Goal: Contribute content: Add original content to the website for others to see

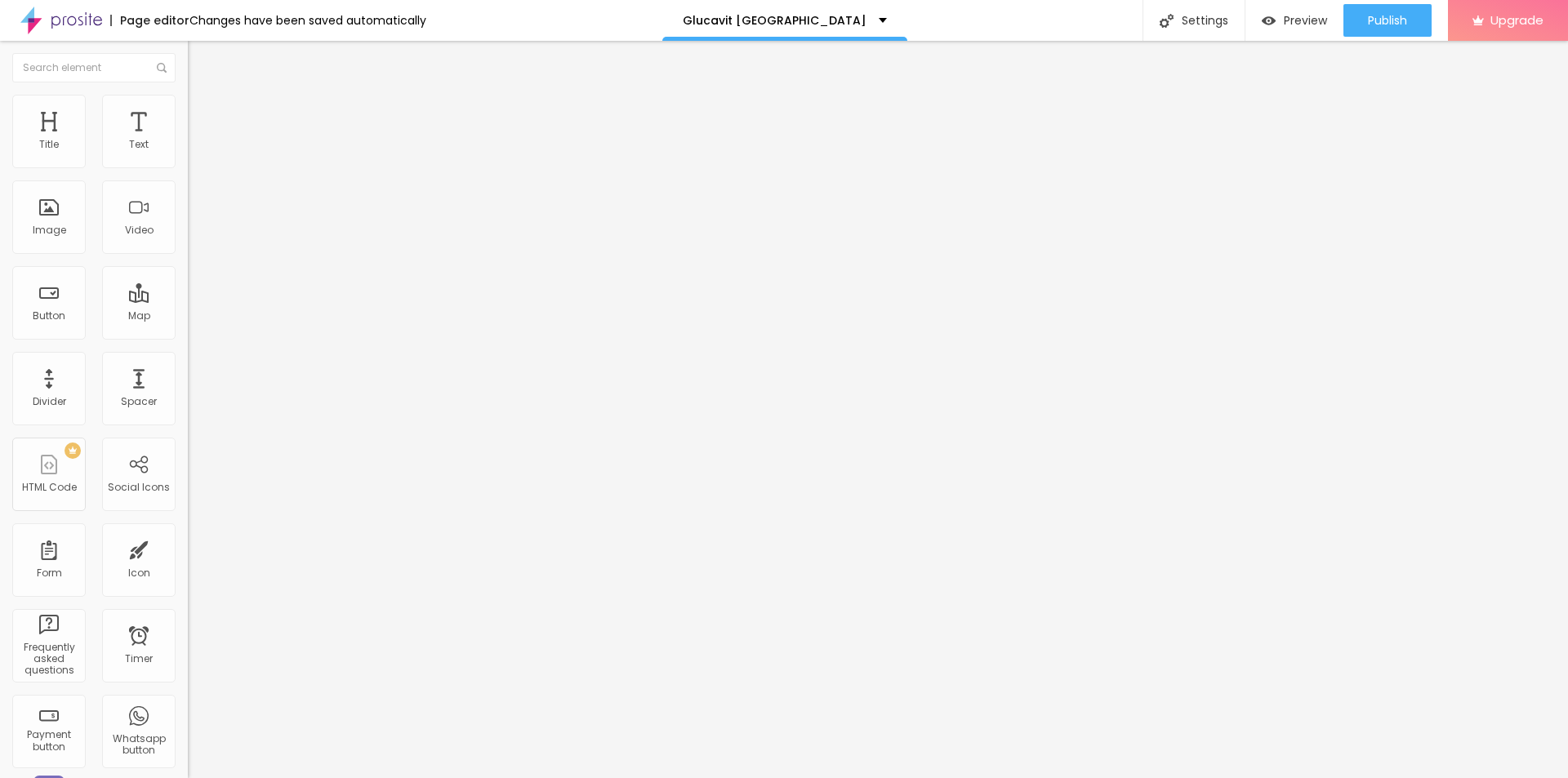
click at [188, 140] on span "Add image" at bounding box center [222, 133] width 67 height 14
drag, startPoint x: 180, startPoint y: 253, endPoint x: 568, endPoint y: 289, distance: 389.7
click at [188, 165] on input "text" at bounding box center [286, 156] width 196 height 16
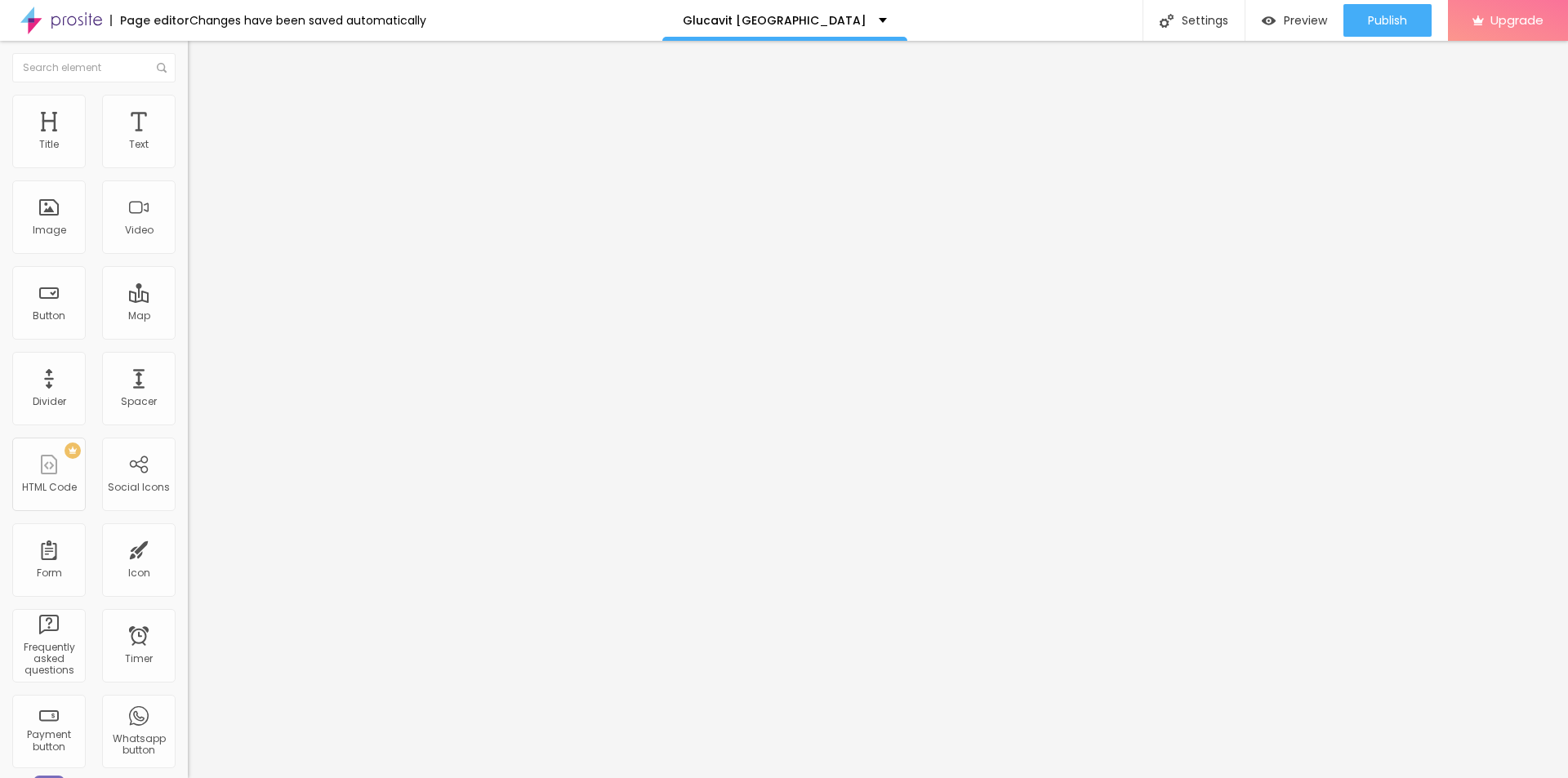
paste input "Glucavit [GEOGRAPHIC_DATA]"
type input "Glucavit [GEOGRAPHIC_DATA]"
click at [188, 335] on input "https://" at bounding box center [286, 326] width 196 height 16
paste input "[DOMAIN_NAME][URL]"
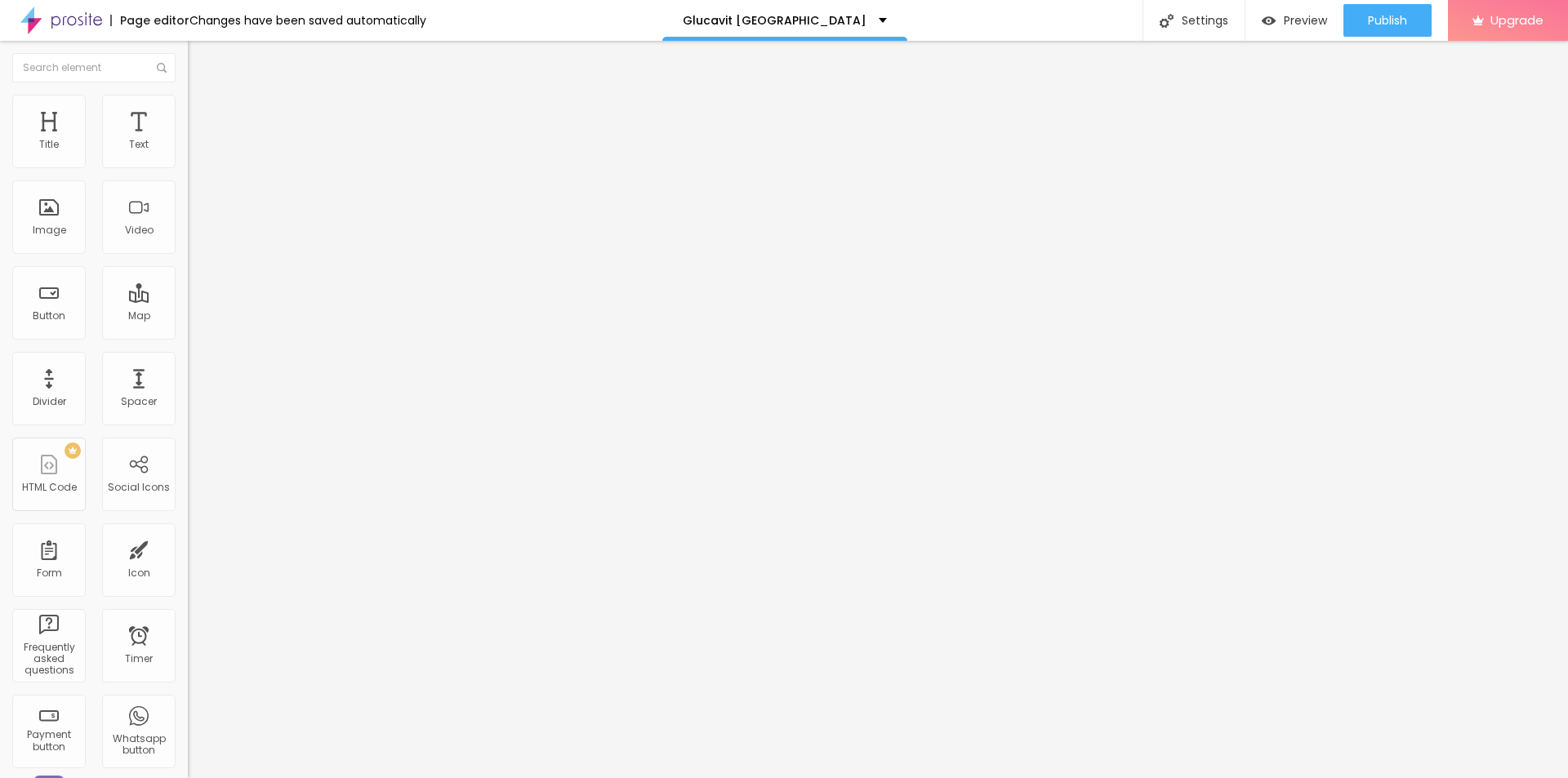
type input "[URL][DOMAIN_NAME]"
click at [188, 95] on li "Style" at bounding box center [282, 102] width 188 height 16
type input "70"
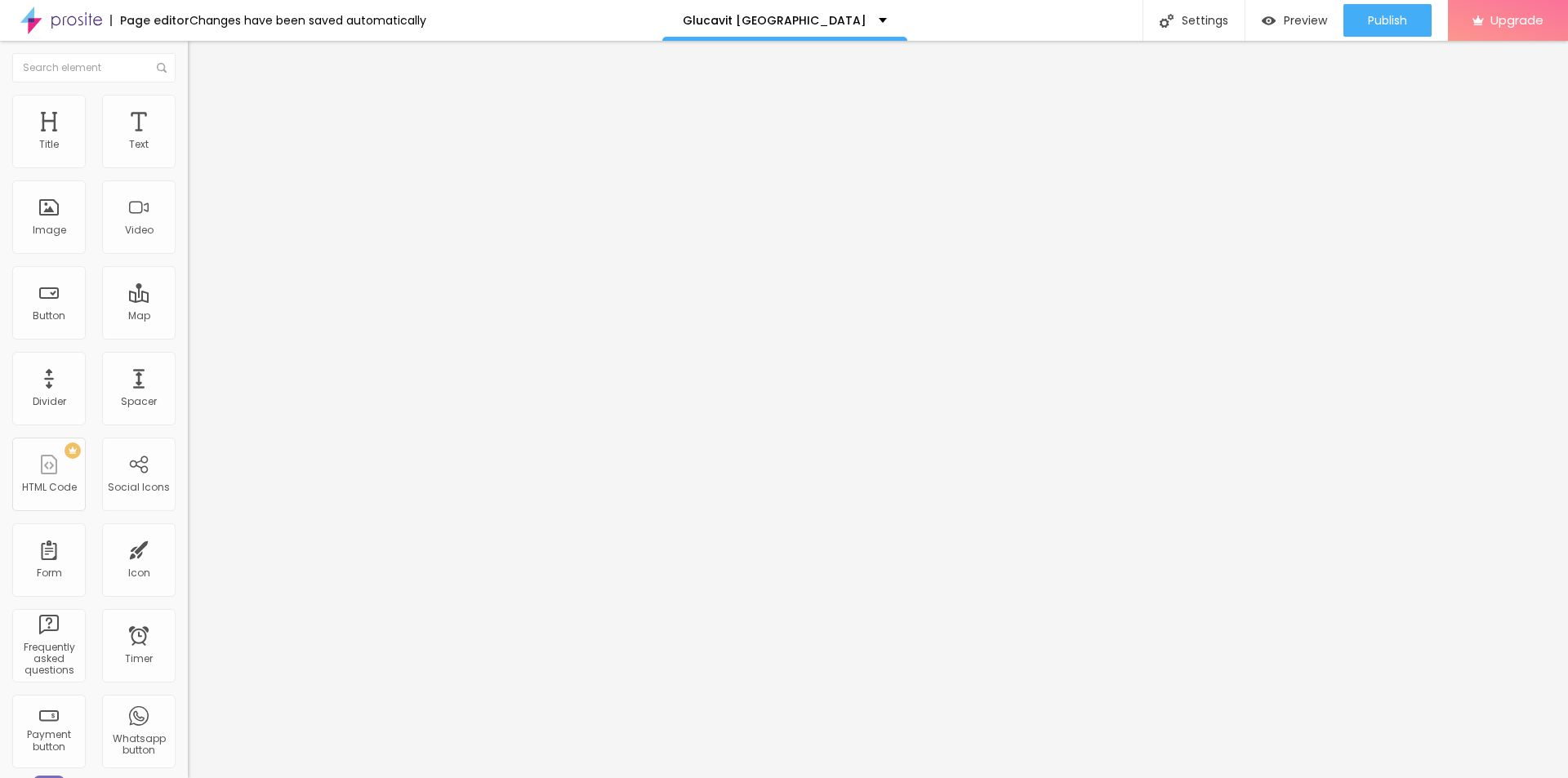
type input "60"
type input "55"
type input "50"
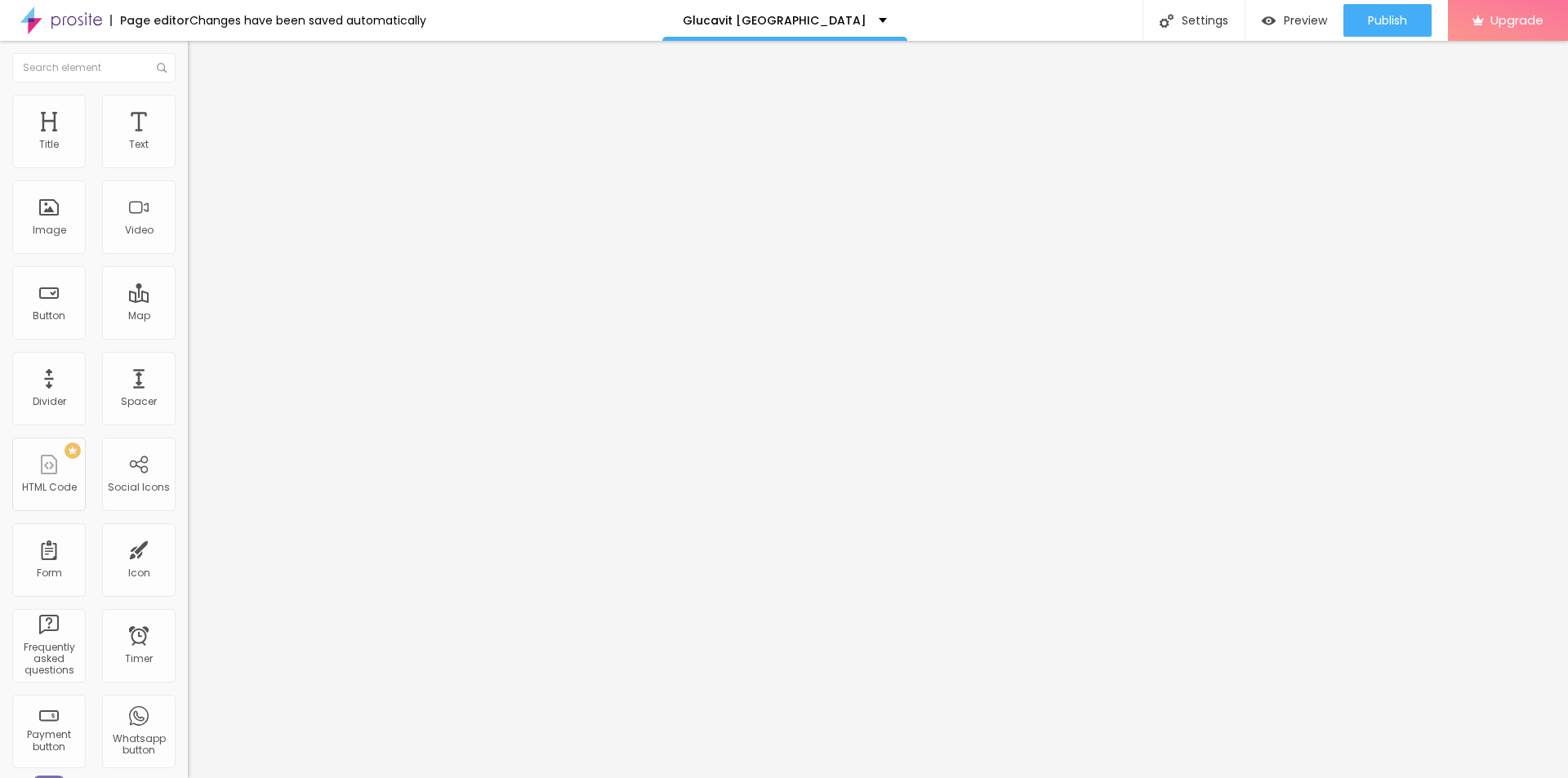
type input "50"
type input "45"
type input "40"
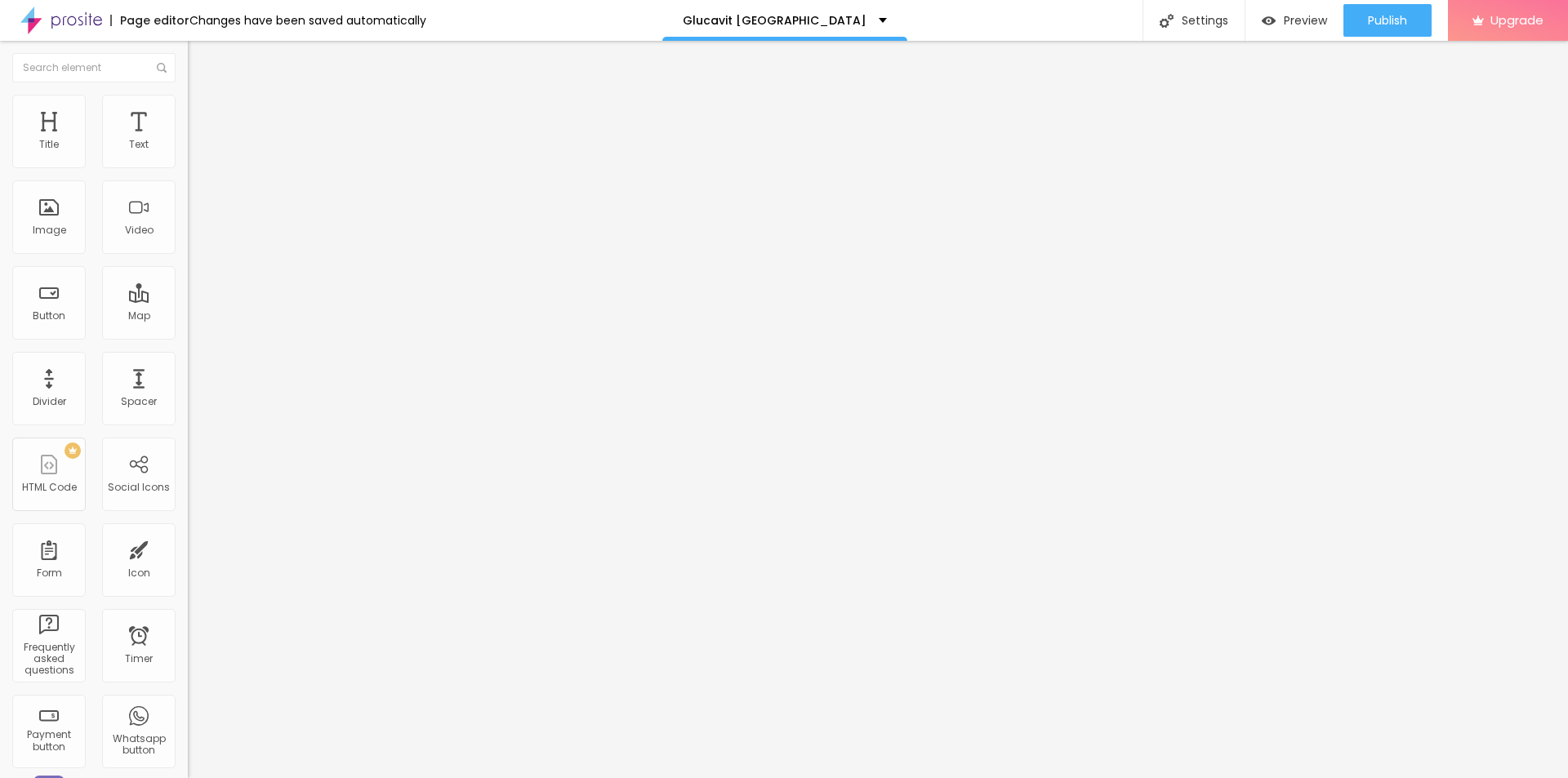
type input "35"
drag, startPoint x: 168, startPoint y: 172, endPoint x: 62, endPoint y: 177, distance: 106.1
type input "35"
click at [188, 167] on input "range" at bounding box center [241, 161] width 106 height 13
click at [195, 237] on icon "button" at bounding box center [200, 232] width 10 height 10
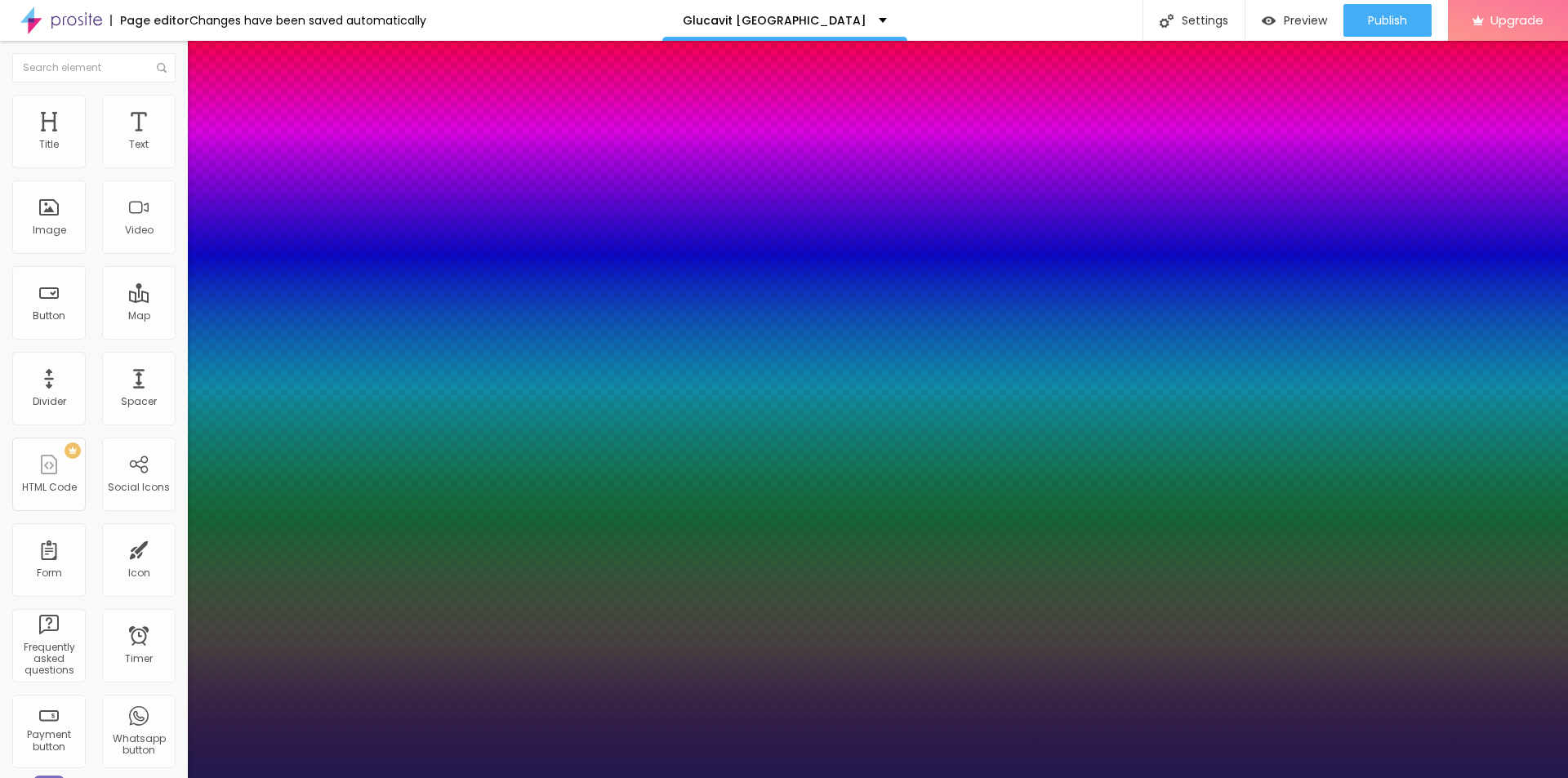
type input "1"
type input "26"
type input "1"
type input "34"
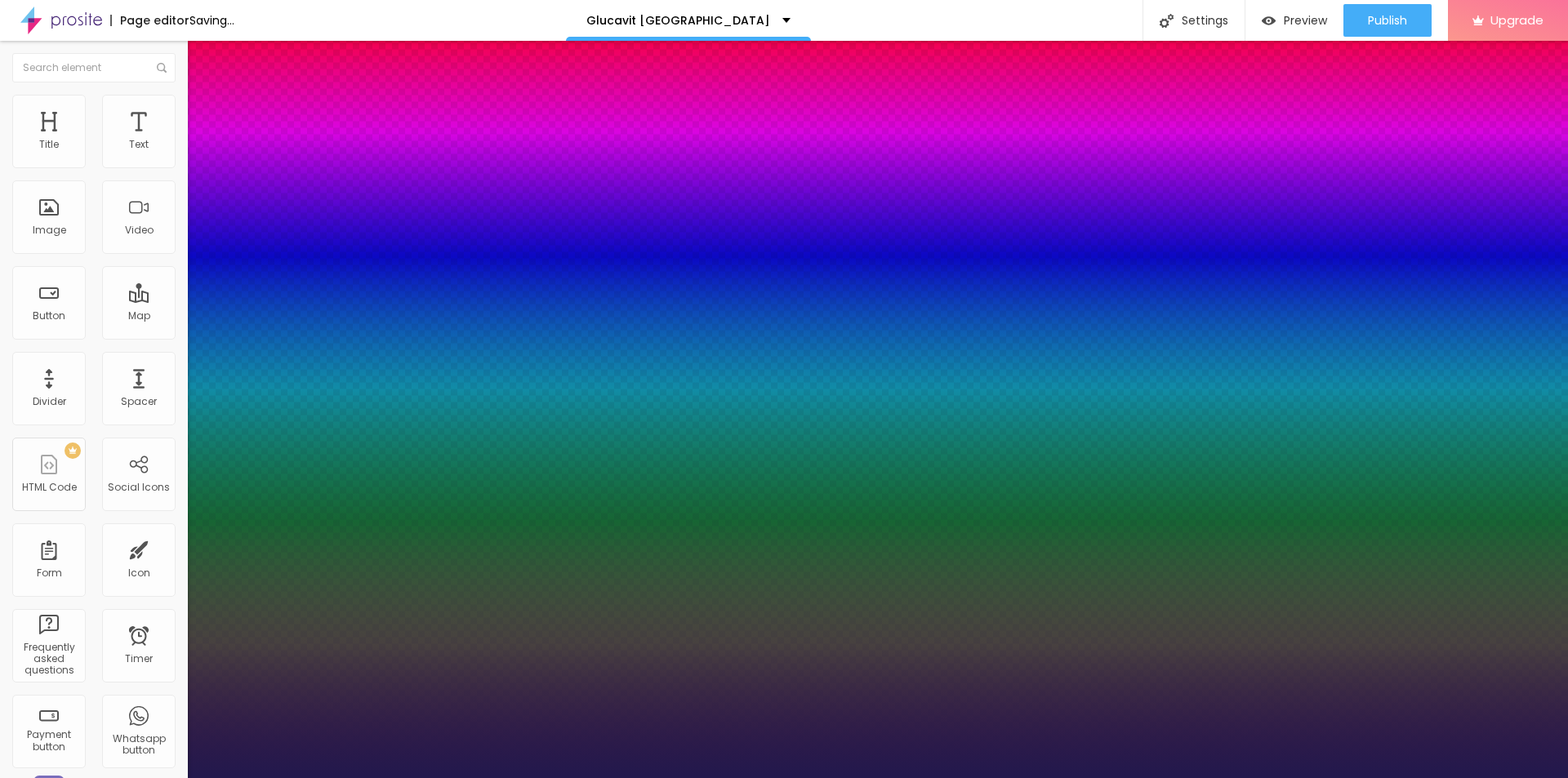
type input "34"
type input "1"
type input "39"
type input "1"
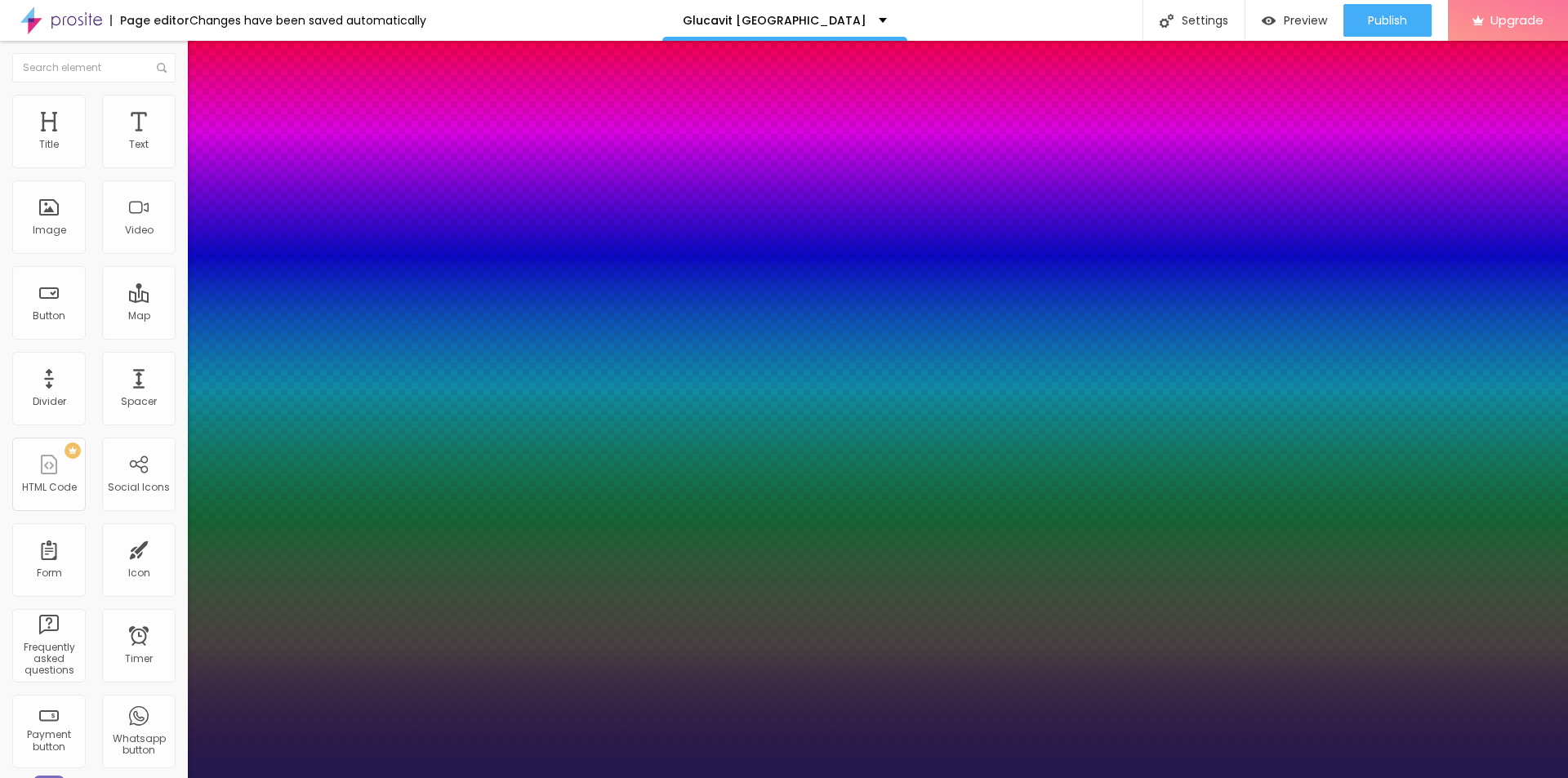
type input "38"
type input "1"
type input "37"
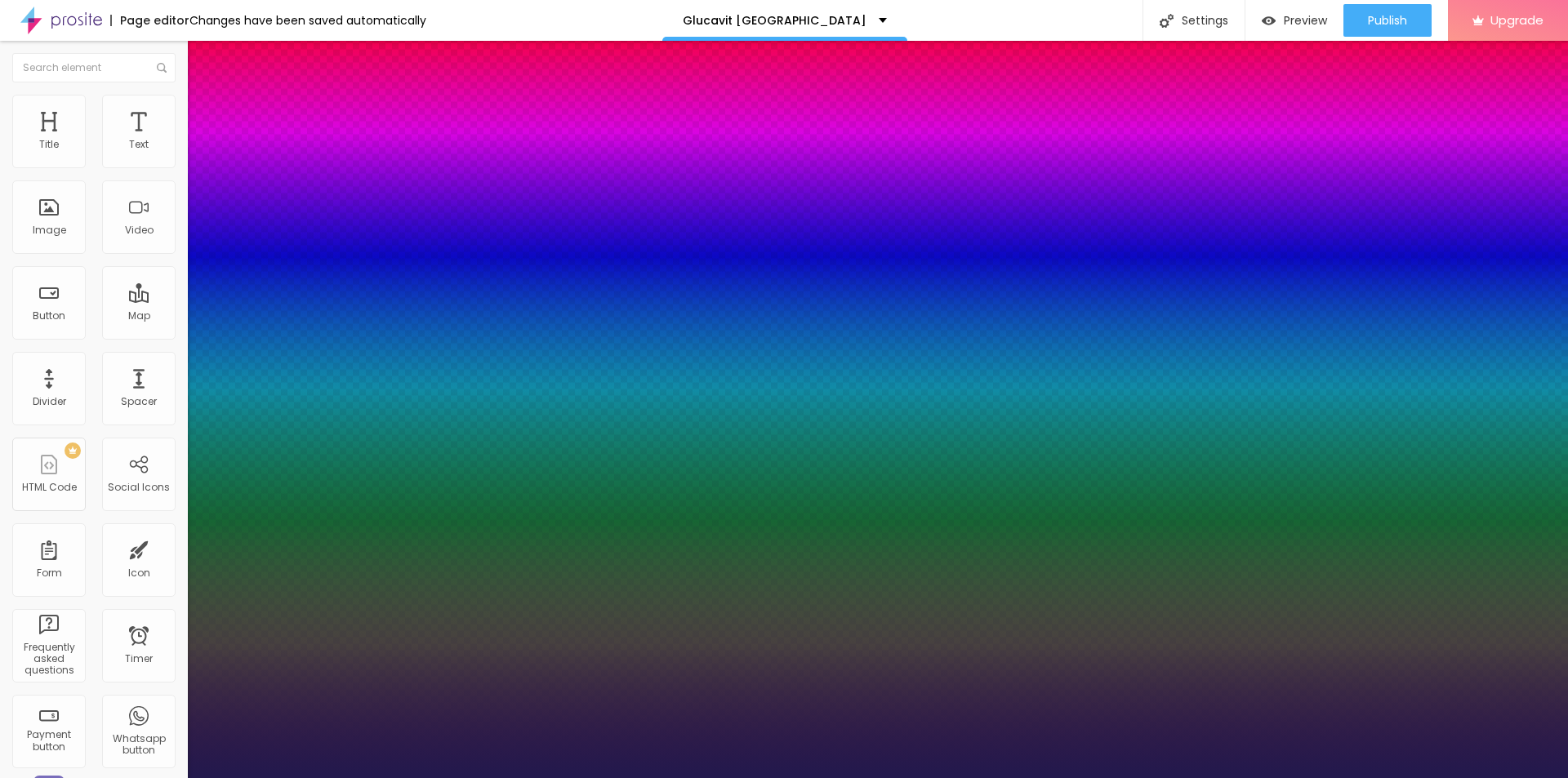
type input "1"
drag, startPoint x: 223, startPoint y: 458, endPoint x: 247, endPoint y: 460, distance: 24.1
type input "37"
type input "1"
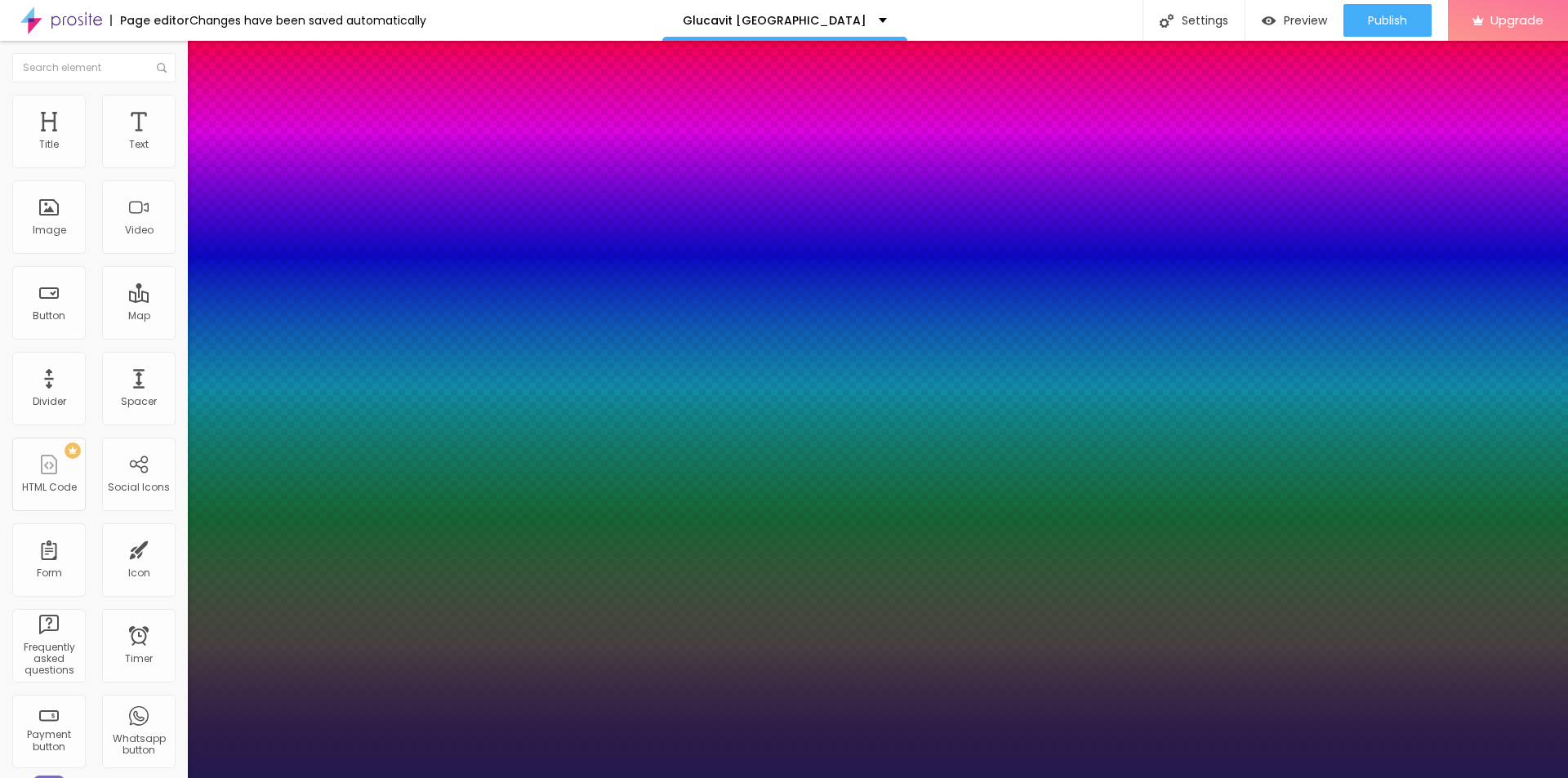
click at [572, 777] on div at bounding box center [784, 778] width 1568 height 0
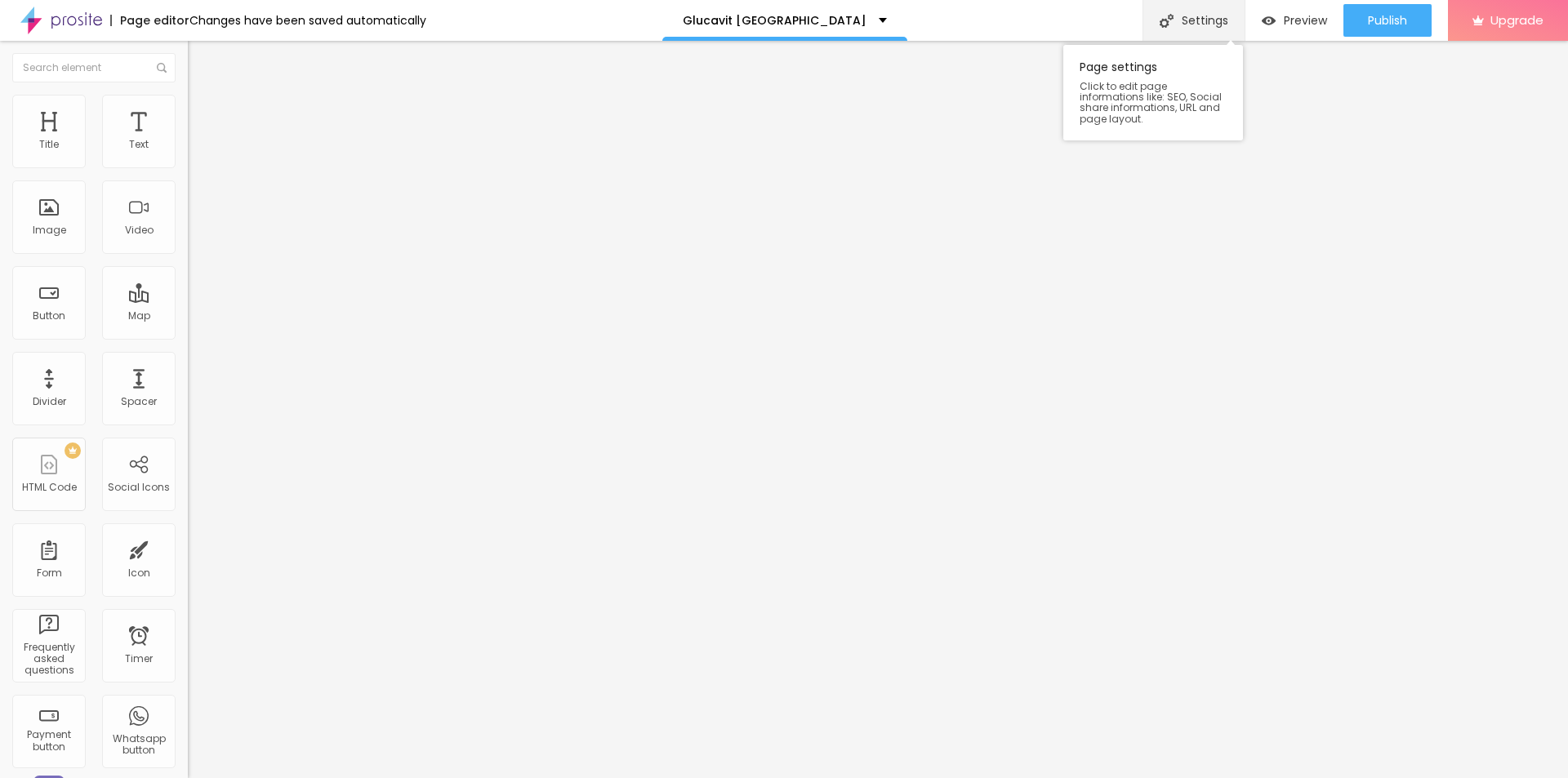
click at [1213, 12] on div "Settings" at bounding box center [1194, 20] width 102 height 41
paste input "Glucavit [GEOGRAPHIC_DATA]"
paste input "(Officiell™) - Är det värt all hype?"
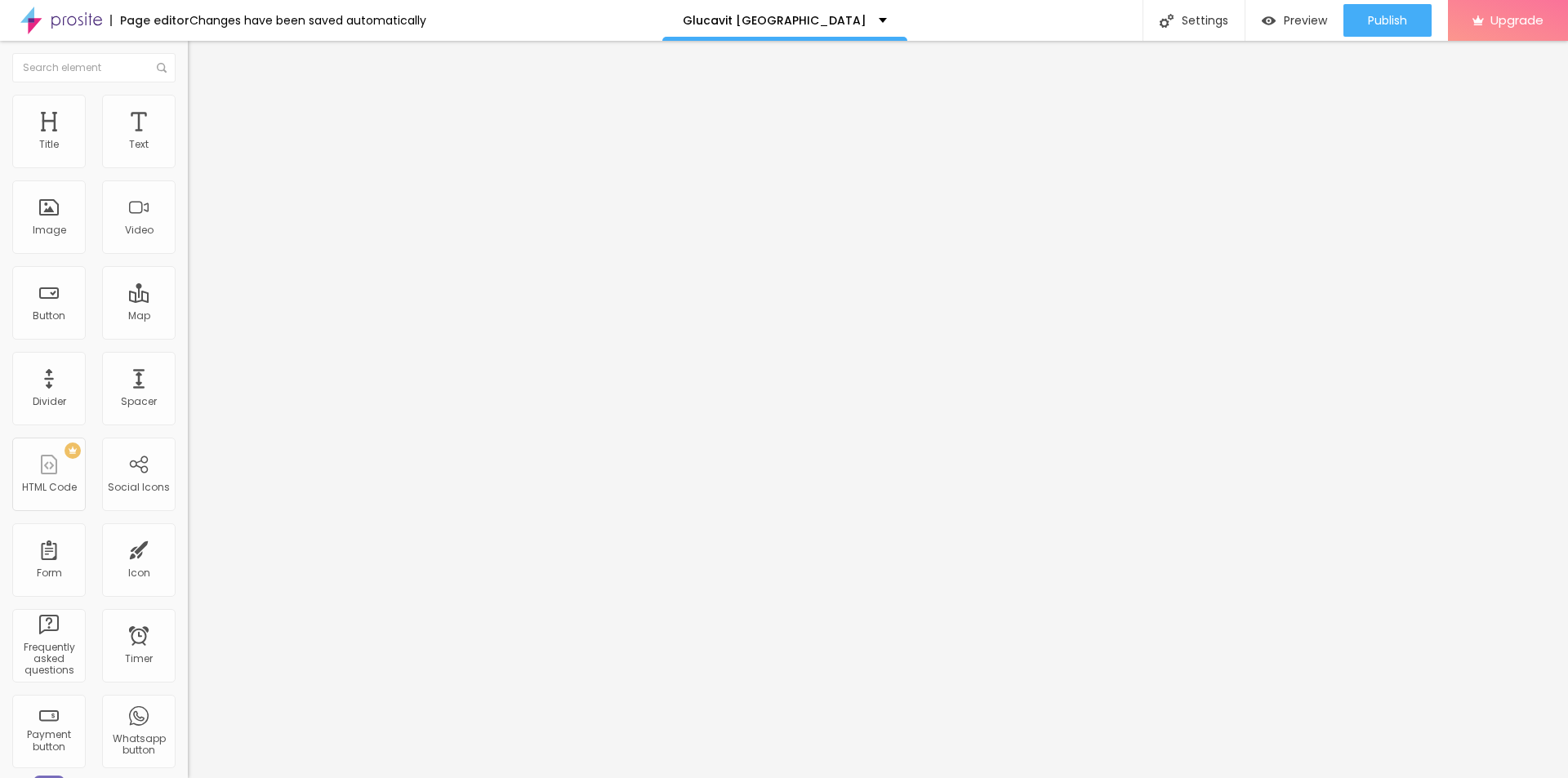
type input "Glucavit [GEOGRAPHIC_DATA] (Officiell™) - Är det värt all hype?"
drag, startPoint x: 739, startPoint y: 402, endPoint x: 677, endPoint y: 412, distance: 62.8
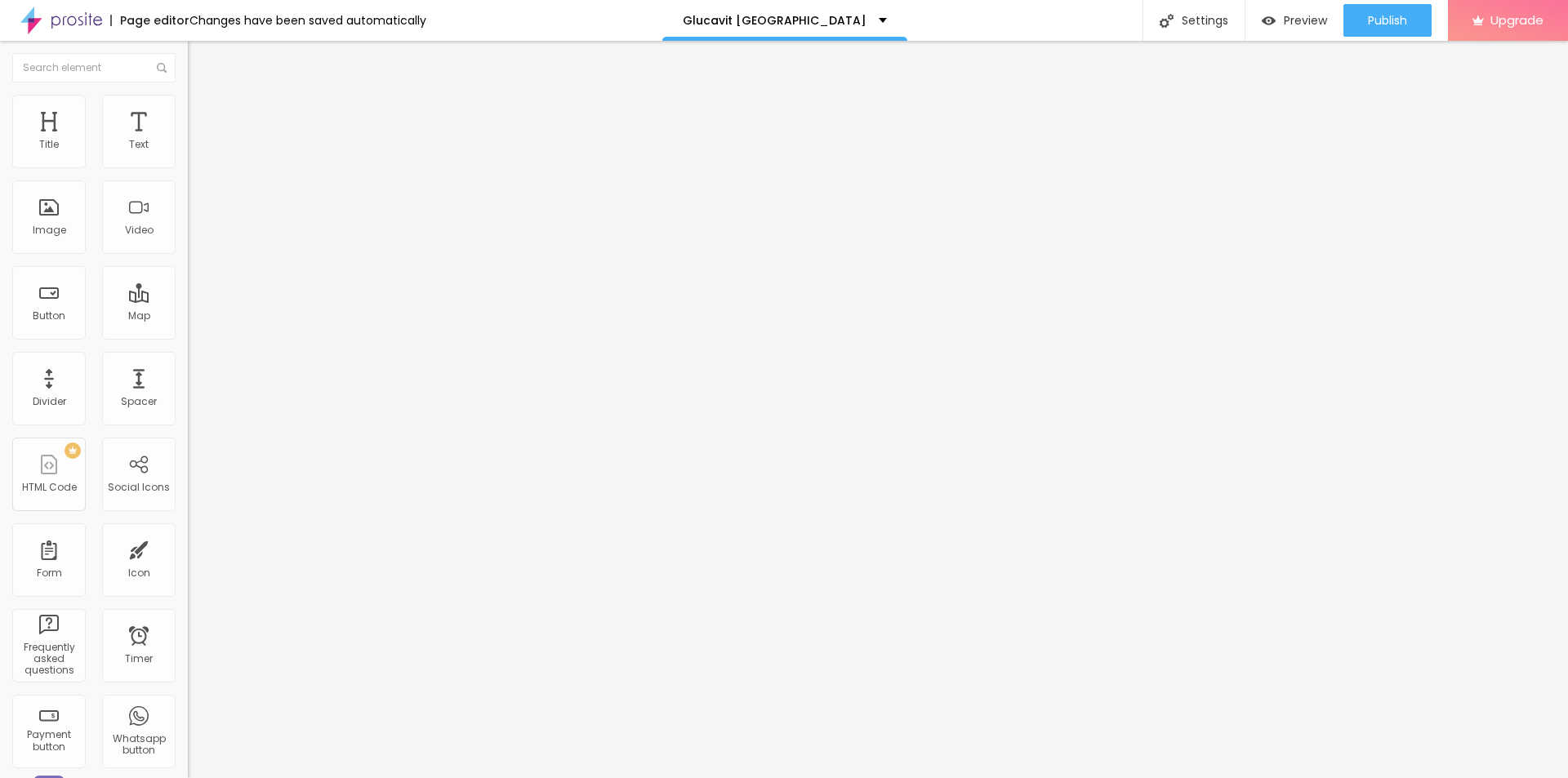
drag, startPoint x: 724, startPoint y: 408, endPoint x: 571, endPoint y: 408, distance: 153.0
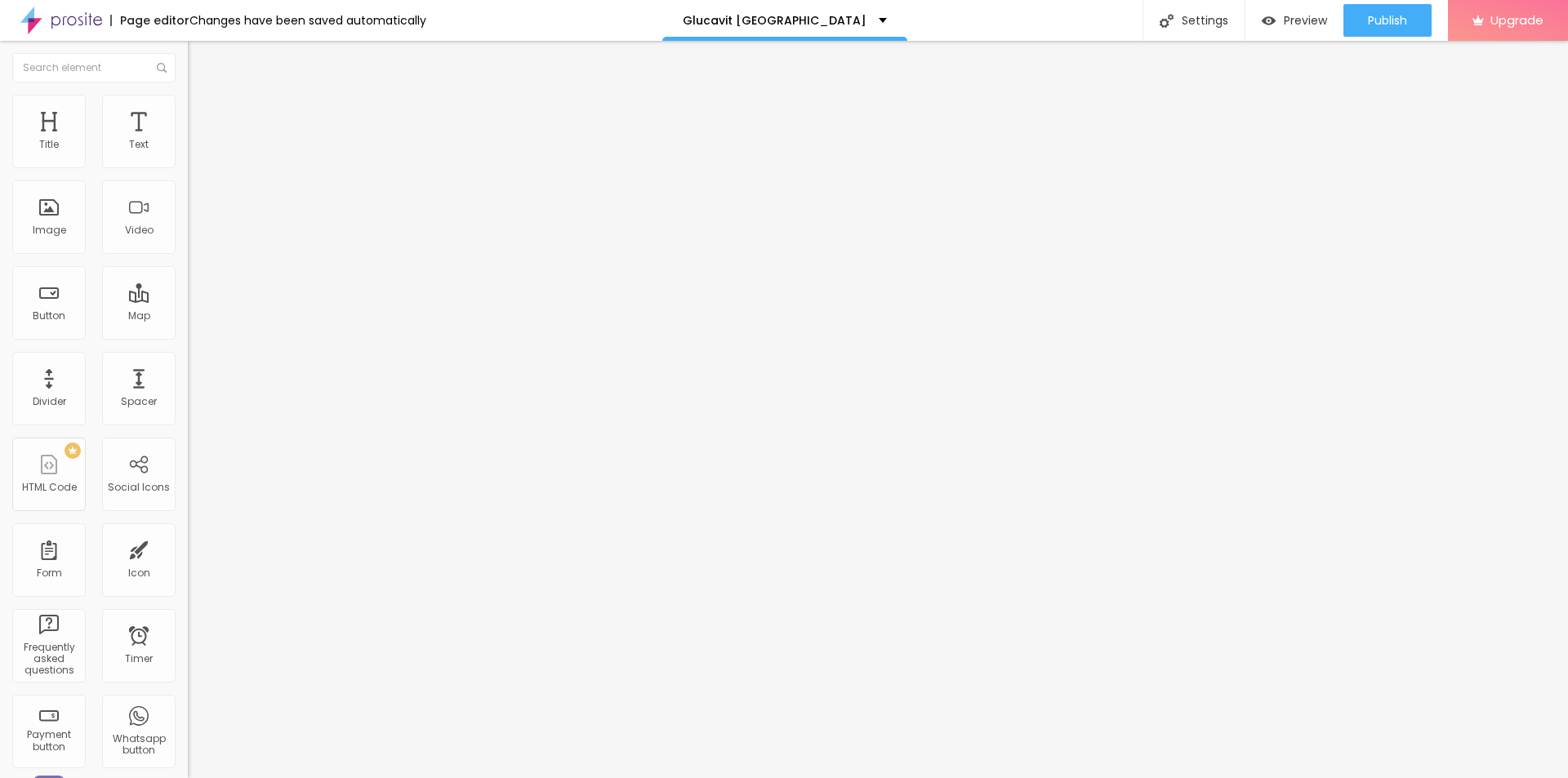
copy span
paste textarea "Glucavit Sweden – naturligt kosttillskott för viktminskning. Förbättra fettförb…"
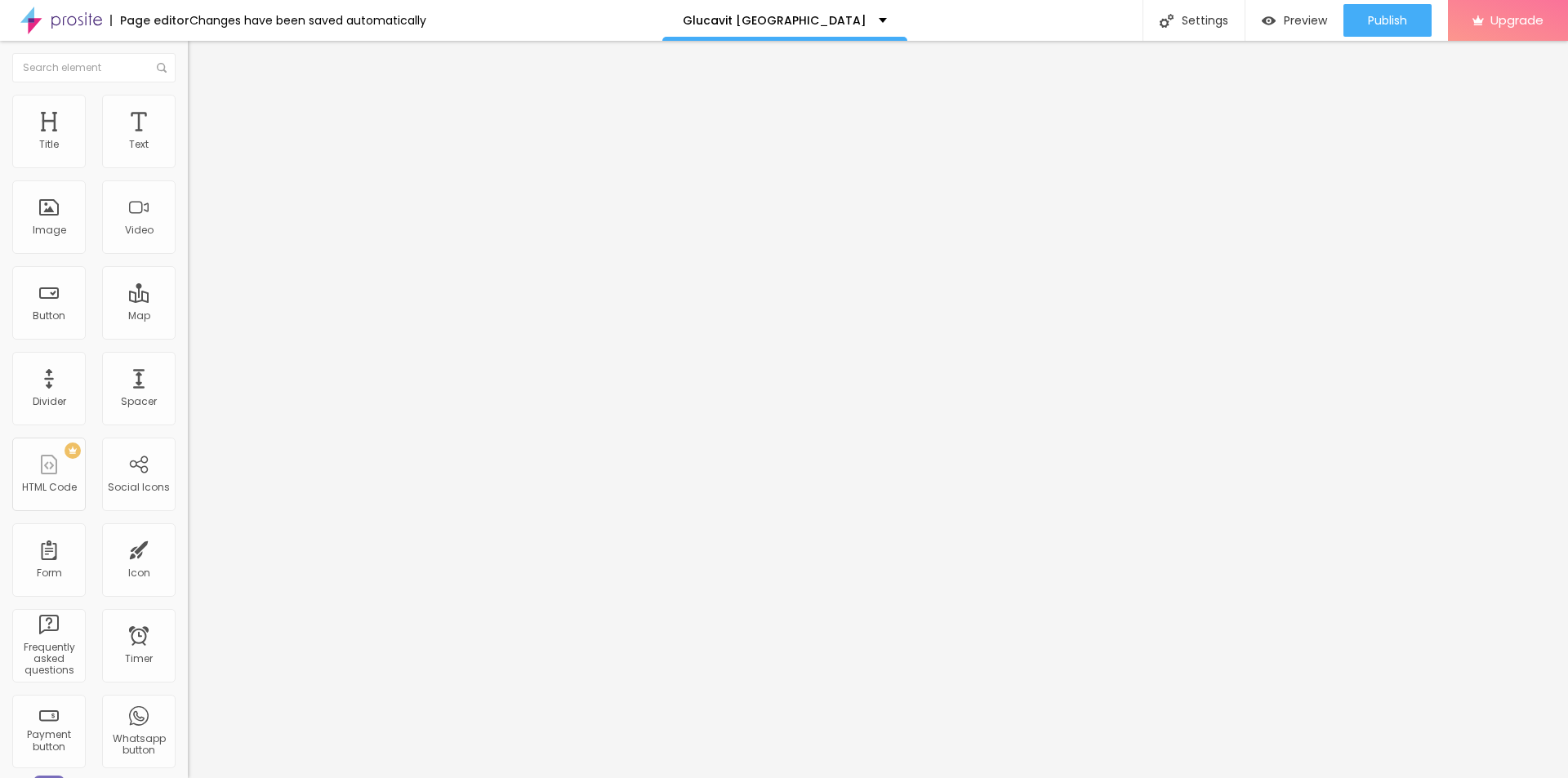
type textarea "Glucavit Sweden – naturligt kosttillskott för viktminskning. Förbättra fettförb…"
drag, startPoint x: 725, startPoint y: 384, endPoint x: 632, endPoint y: 384, distance: 93.0
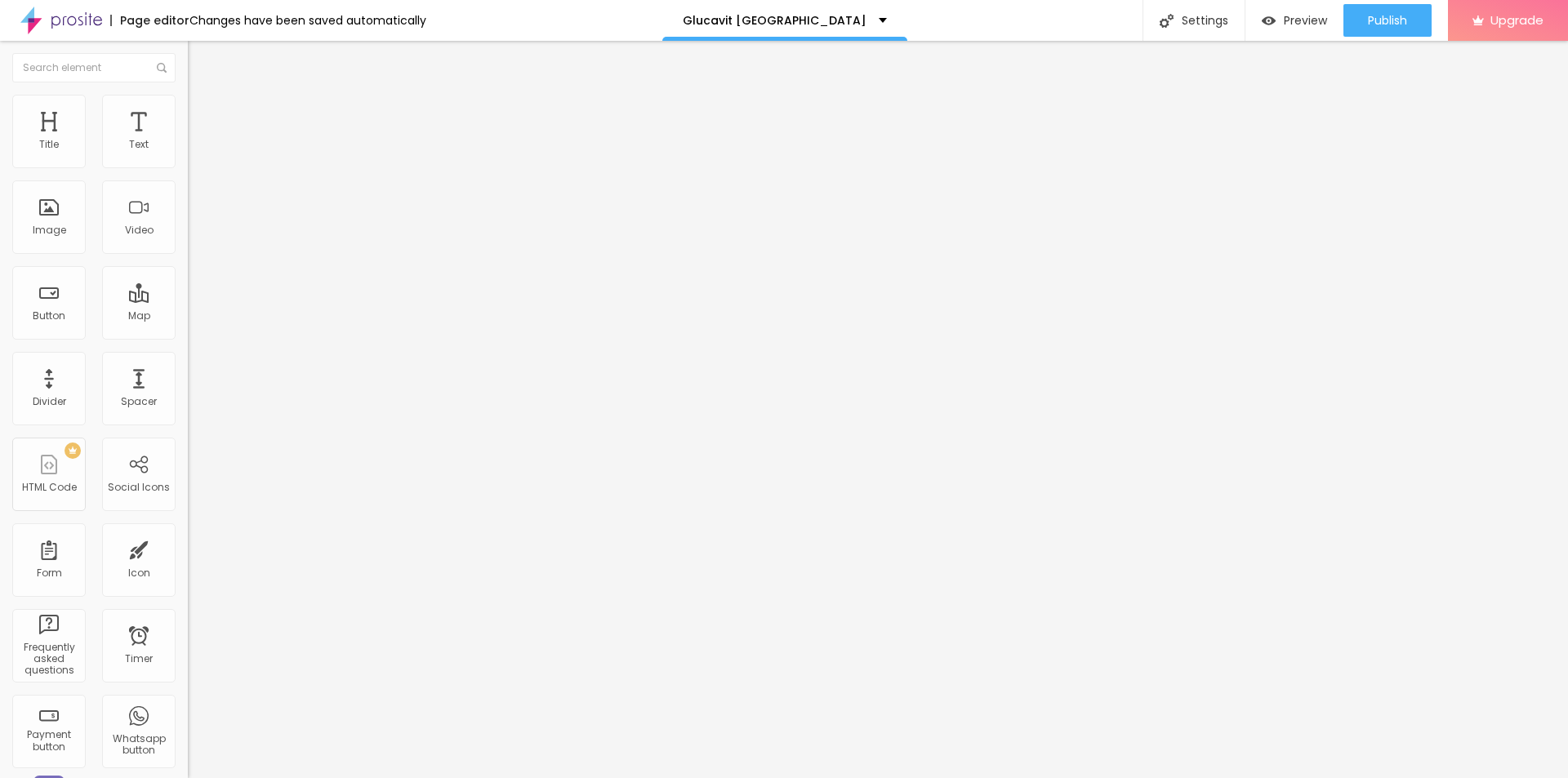
drag, startPoint x: 732, startPoint y: 380, endPoint x: 614, endPoint y: 379, distance: 118.0
paste textarea "Glucavit [GEOGRAPHIC_DATA]"
type textarea "Glucavit [GEOGRAPHIC_DATA]"
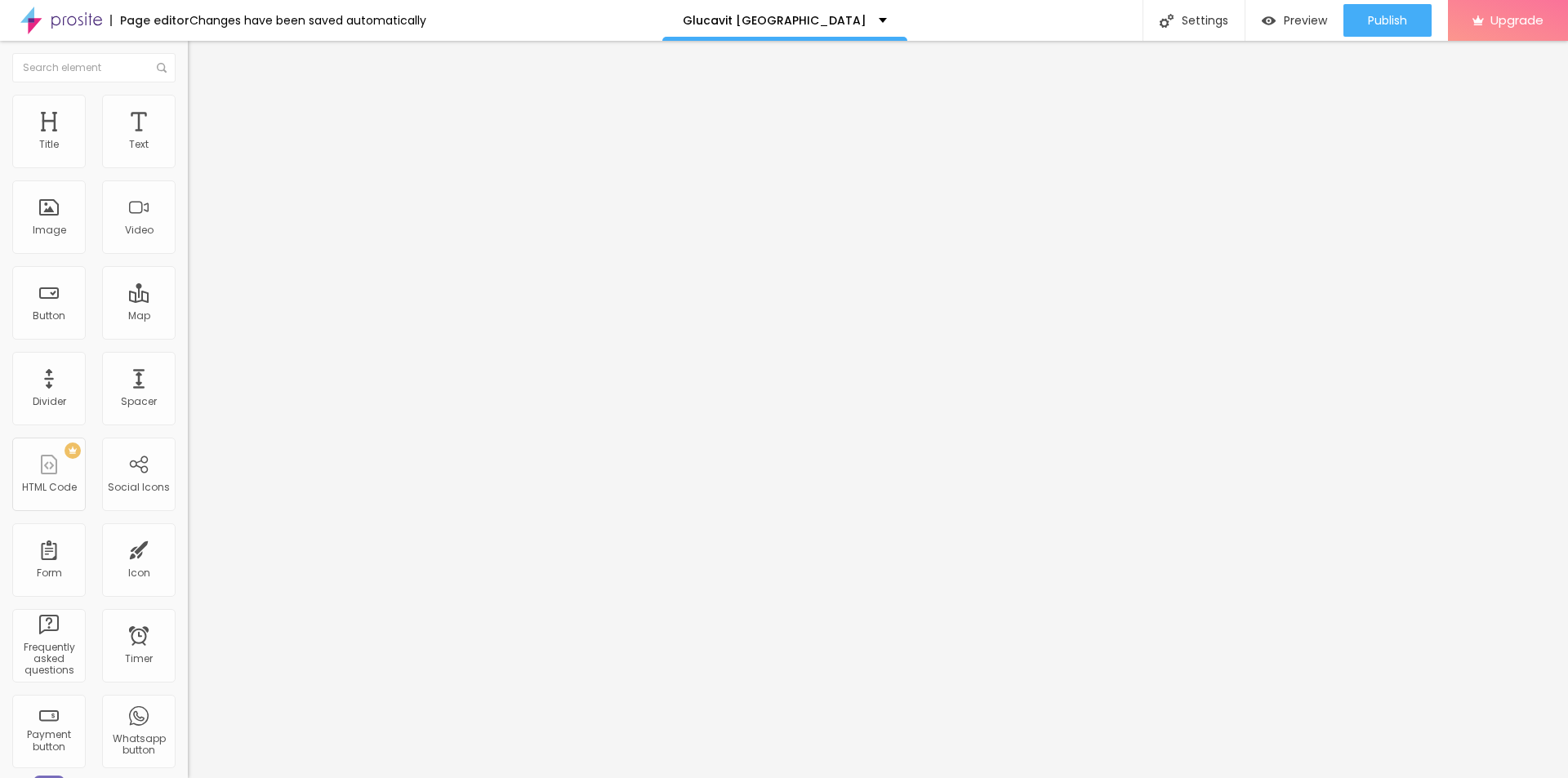
click at [1349, 18] on button "Publish" at bounding box center [1387, 20] width 88 height 33
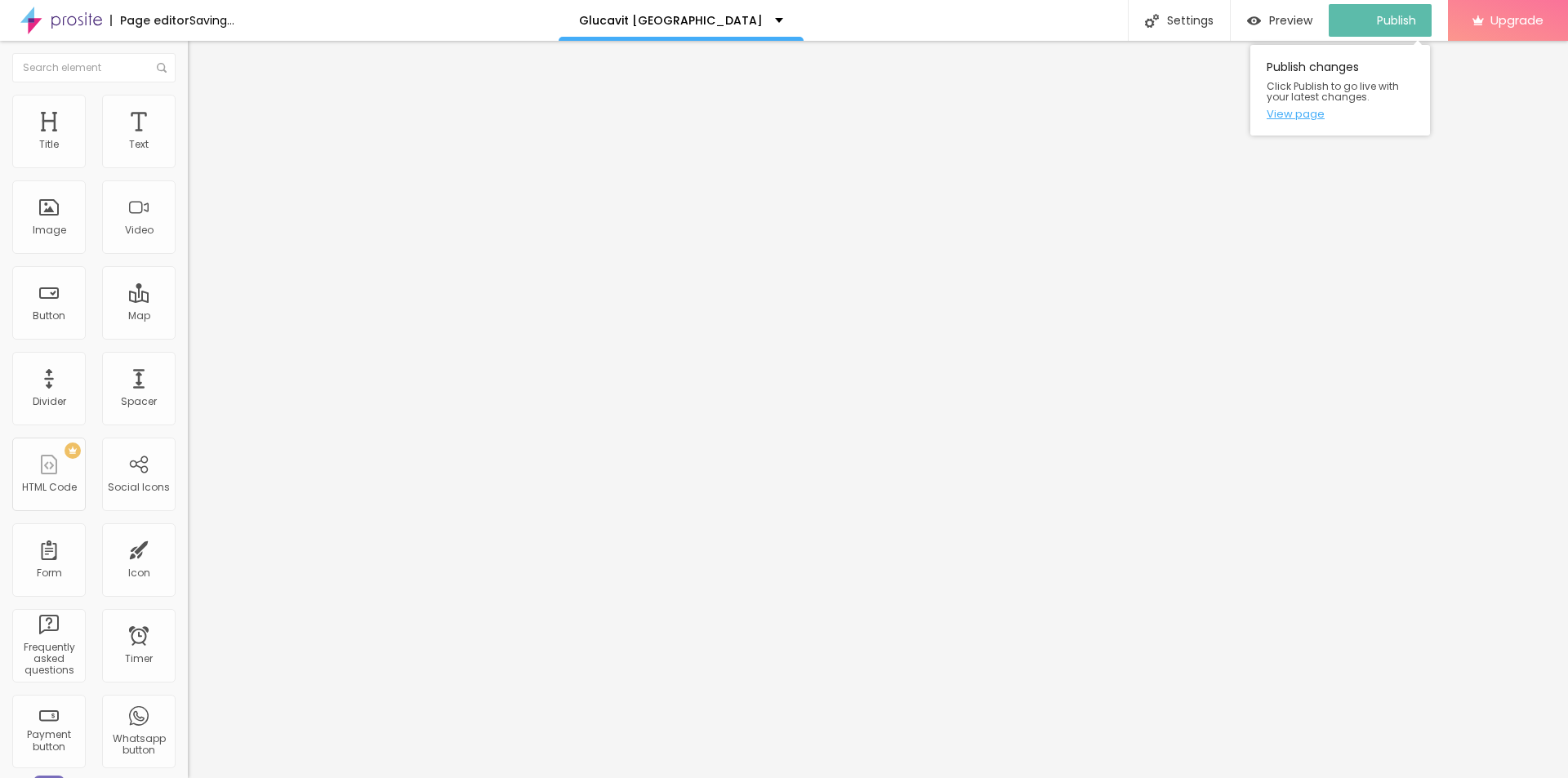
click at [1297, 113] on link "View page" at bounding box center [1340, 113] width 147 height 11
